Goal: Find specific page/section: Find specific page/section

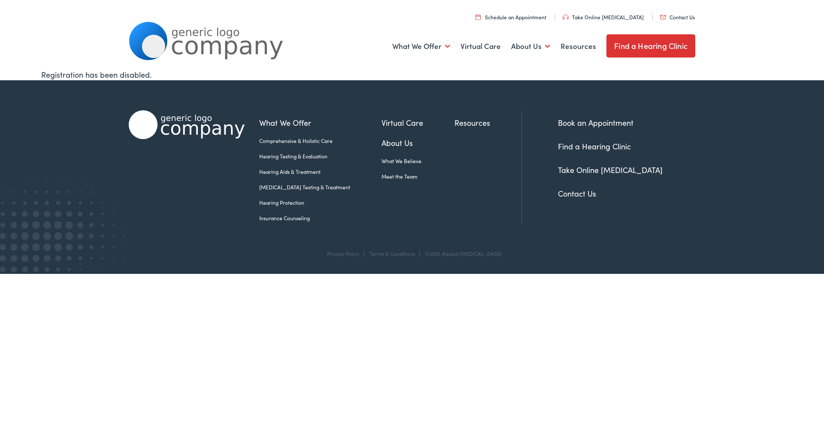
click at [639, 43] on link "Find a Hearing Clinic" at bounding box center [650, 45] width 89 height 23
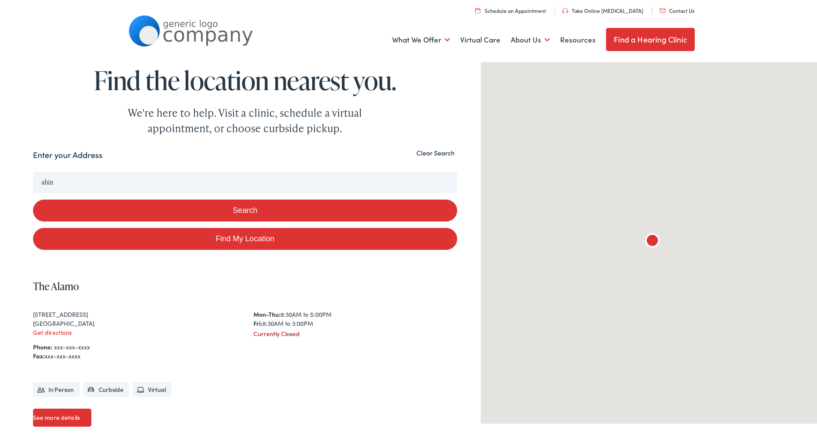
type input "abin"
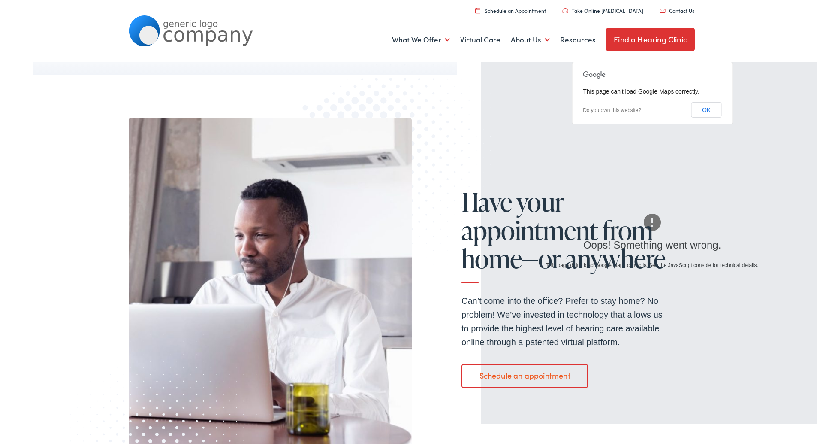
scroll to position [390, 0]
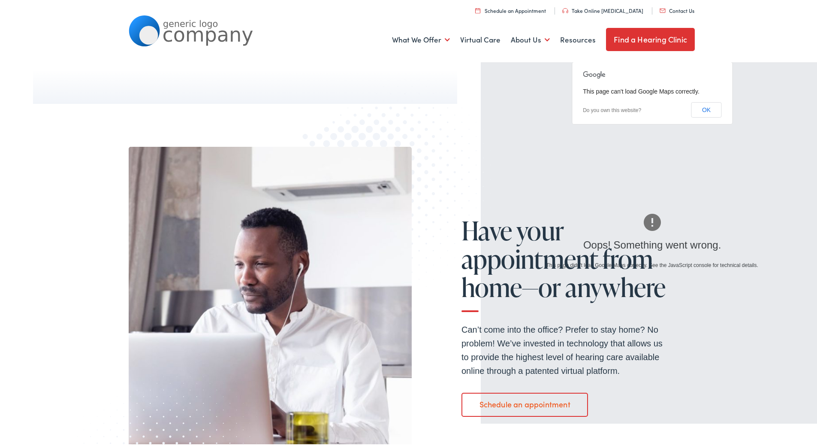
click at [650, 30] on link "Find a Hearing Clinic" at bounding box center [650, 37] width 89 height 23
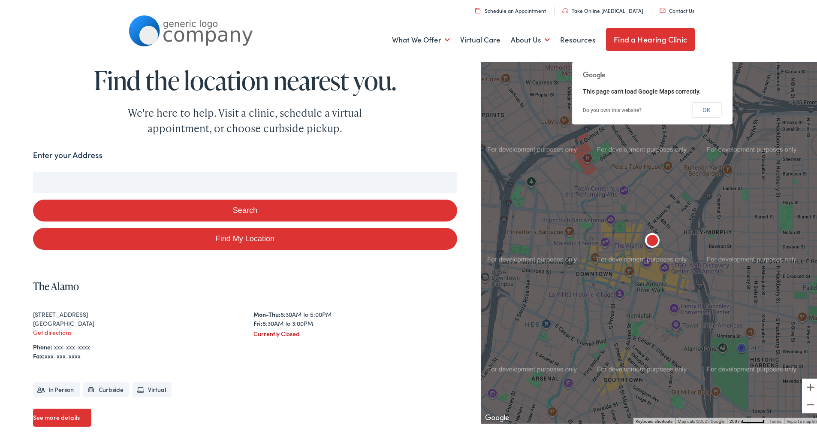
click at [97, 183] on input "Enter your Address" at bounding box center [245, 180] width 424 height 21
type input "a"
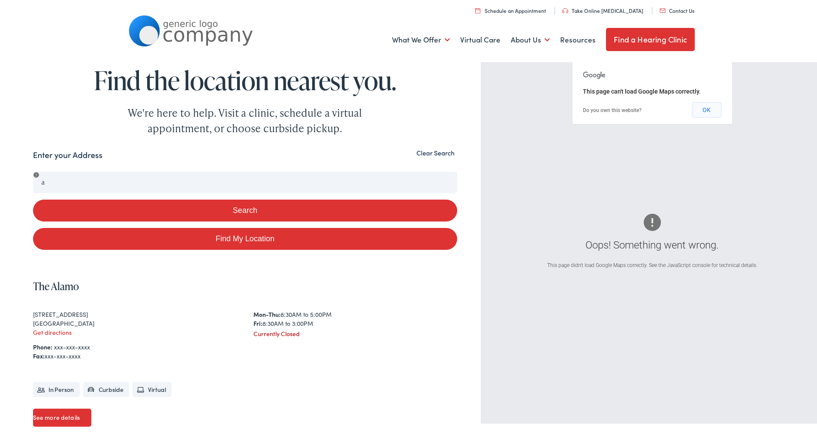
click at [706, 106] on button "OK" at bounding box center [707, 107] width 30 height 15
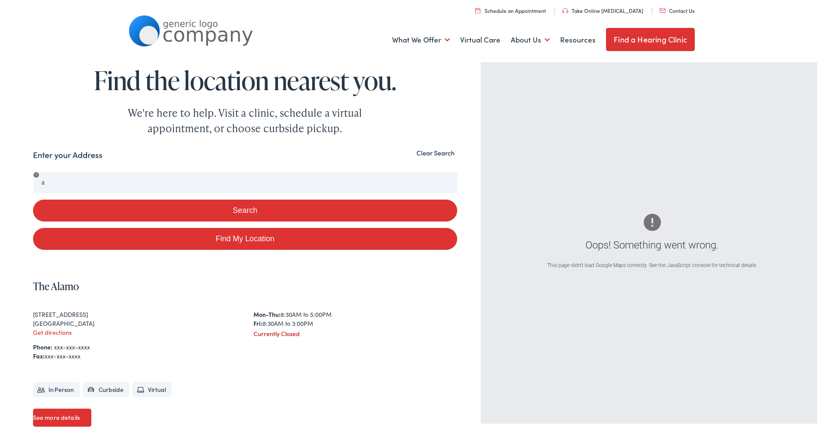
click at [438, 151] on button "Clear Search" at bounding box center [435, 151] width 43 height 8
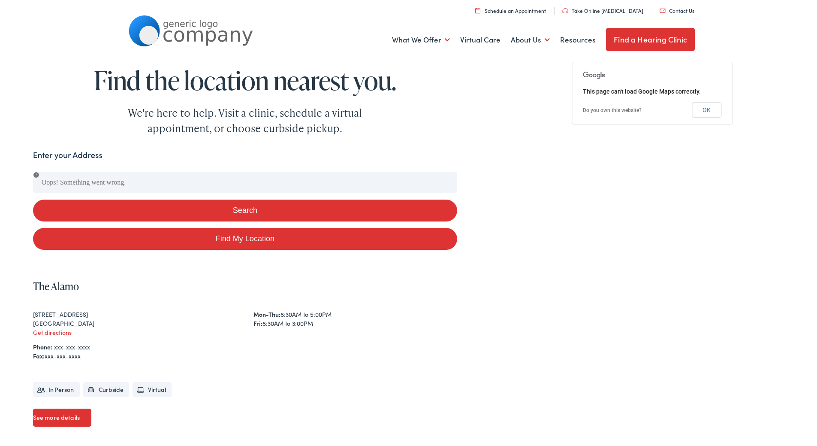
click at [256, 238] on link "Find My Location" at bounding box center [245, 237] width 424 height 22
click at [242, 207] on button "Search" at bounding box center [245, 209] width 424 height 22
type input "Marion, Virginia"
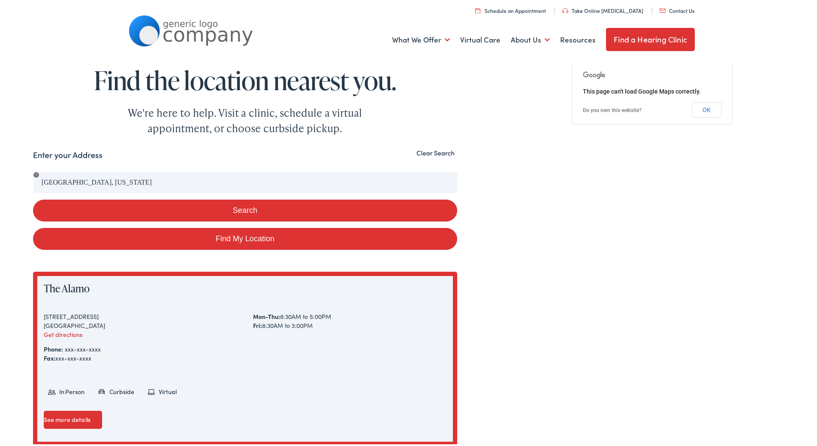
click at [242, 208] on button "Search" at bounding box center [245, 209] width 424 height 22
